Goal: Communication & Community: Ask a question

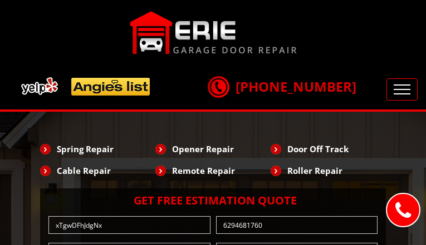
type input "uiQvTqhNoZ"
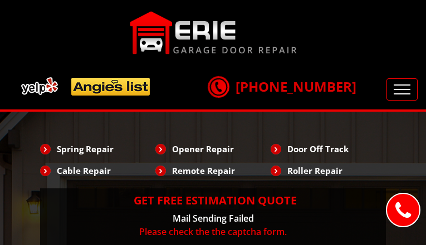
type input "atikdSFTqzV"
type input "7477879754"
type input "[EMAIL_ADDRESS][DOMAIN_NAME]"
type input "TzaLkOxVmrjQv"
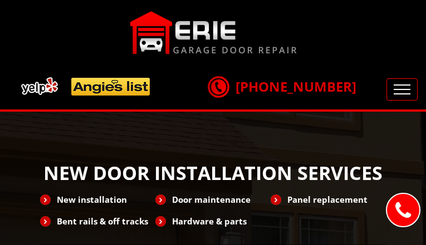
type input "YPydsXdwBflbVi"
type input "6629884122"
type input "[EMAIL_ADDRESS][DOMAIN_NAME]"
type input "CczyaEaoHwckMT"
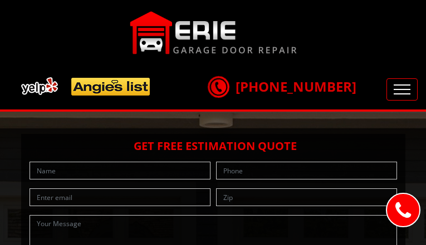
type input "czxejeeUpcHdMi"
type input "7687061436"
type input "[EMAIL_ADDRESS][DOMAIN_NAME]"
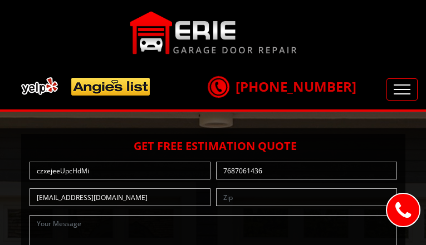
type input "XGAPvYZZKmChxznY"
